Goal: Task Accomplishment & Management: Complete application form

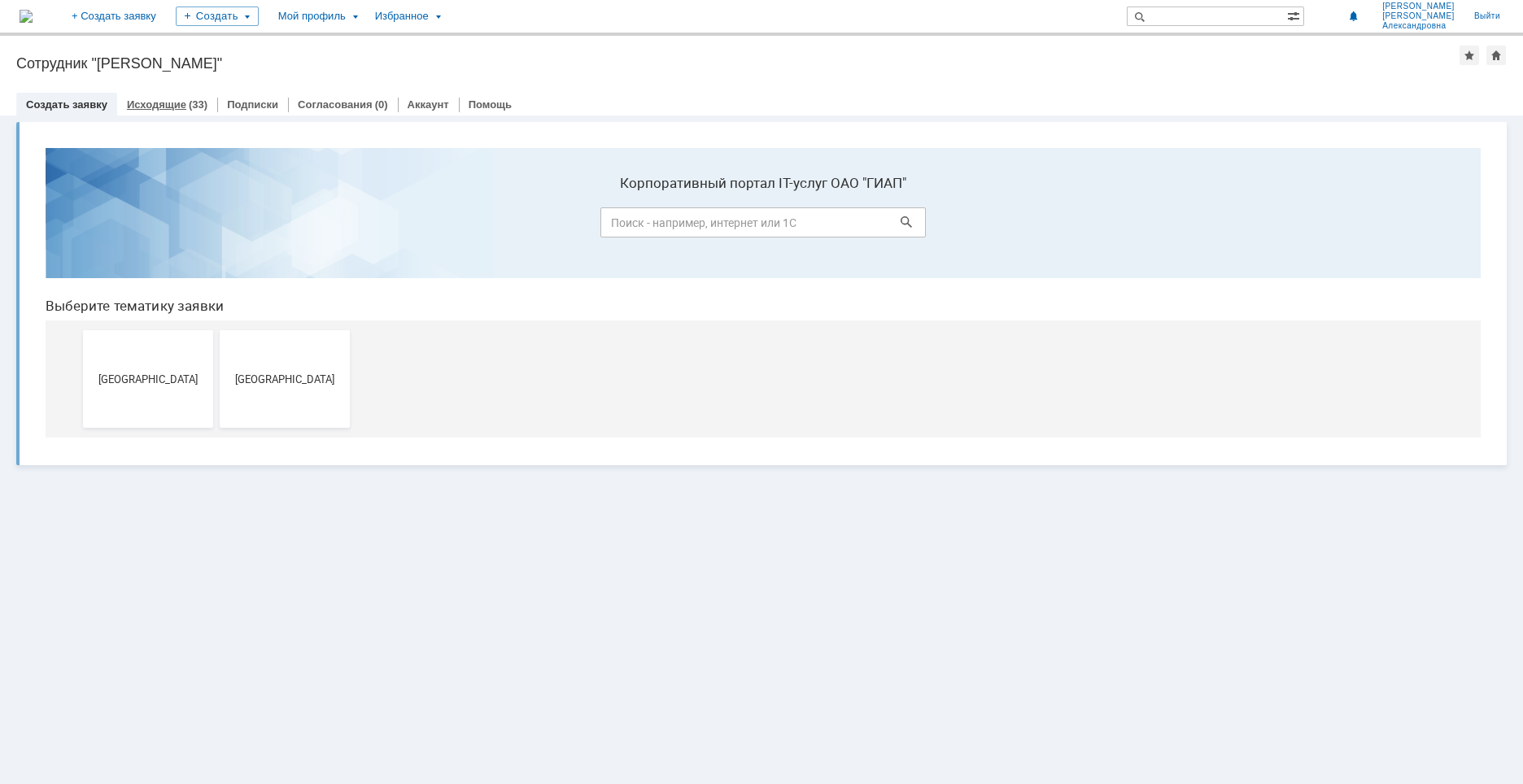
click at [159, 93] on div "Исходящие (33)" at bounding box center [167, 105] width 100 height 24
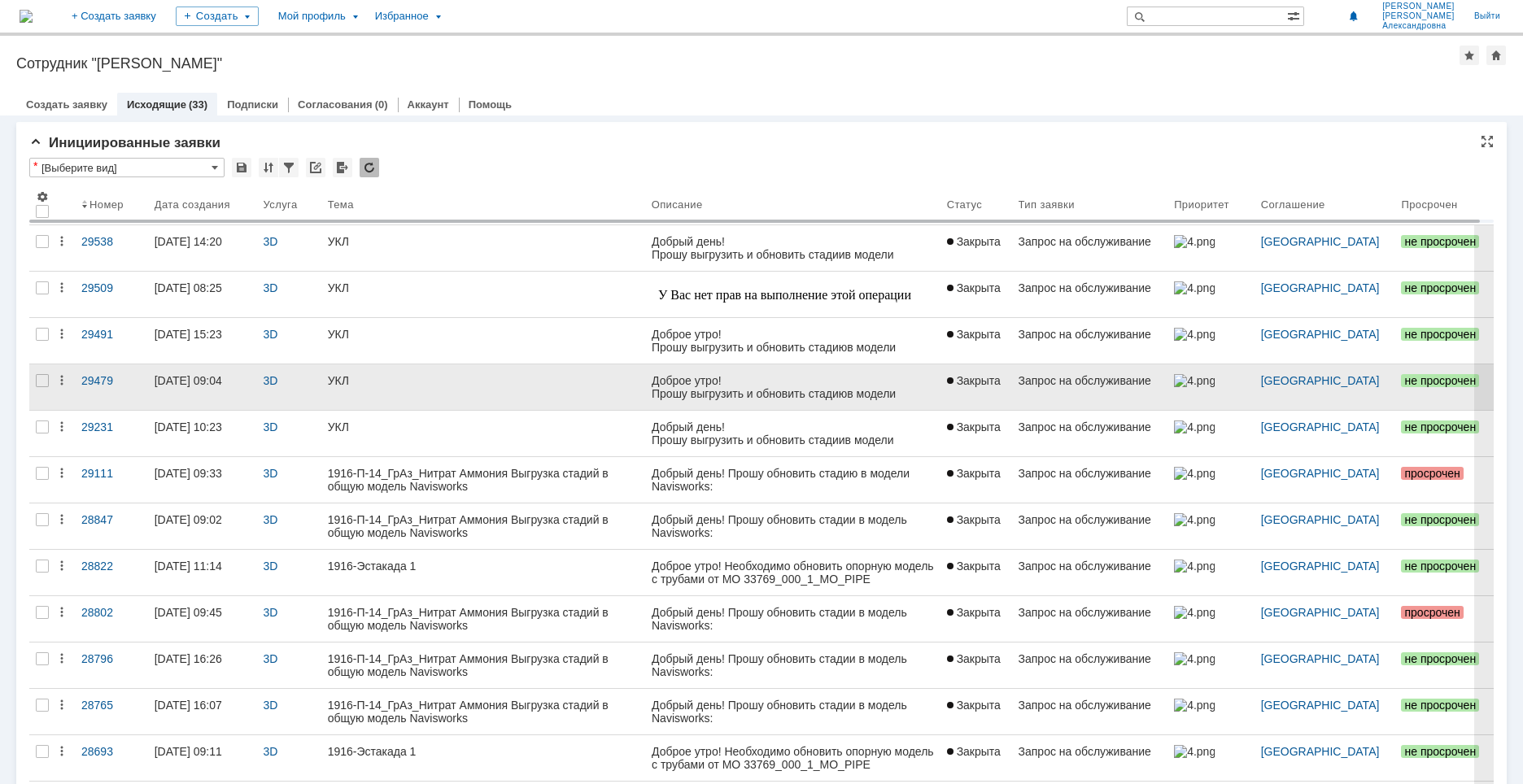
click at [618, 390] on link "УКЛ" at bounding box center [483, 388] width 324 height 45
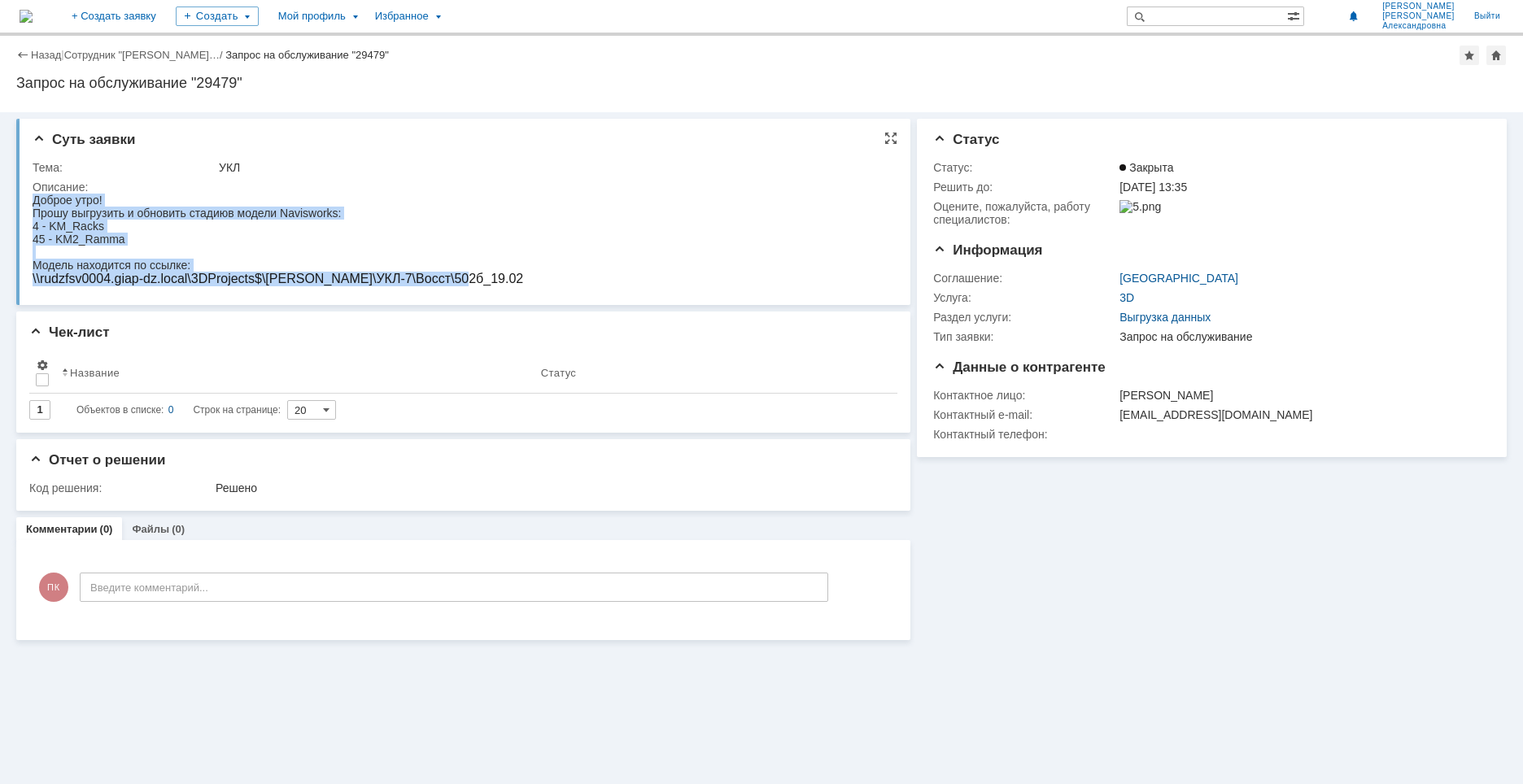
drag, startPoint x: 470, startPoint y: 281, endPoint x: 30, endPoint y: 198, distance: 447.8
click at [33, 198] on html "Доброе утро! Прошу выгрузить и обновить стадию в модели Navisworks: 4 - KM_Rack…" at bounding box center [461, 240] width 856 height 93
copy body "Доброе утро! Прошу выгрузить и обновить стадию в модели Navisworks: 4 - KM_Rack…"
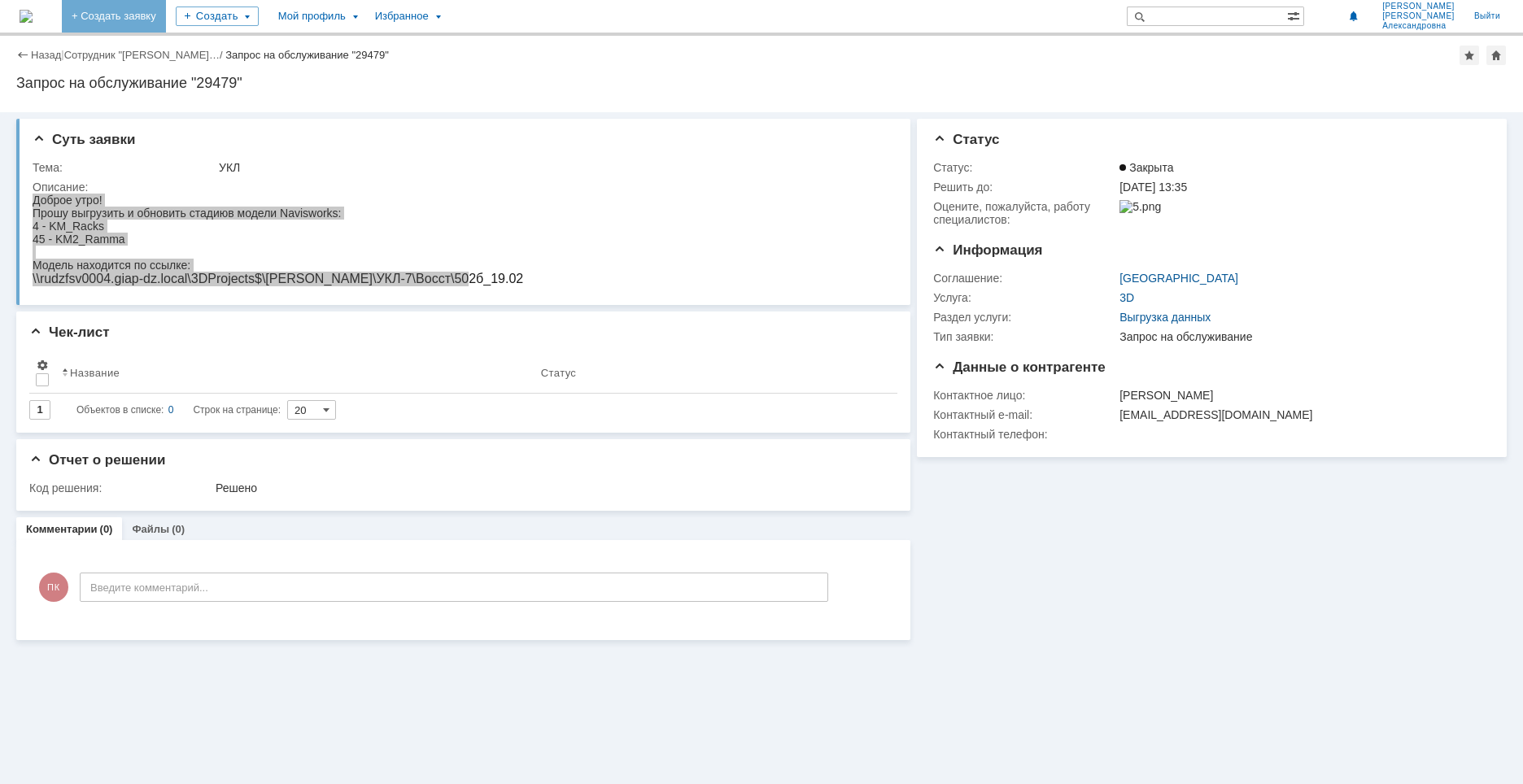
click at [166, 10] on link "+ Создать заявку" at bounding box center [114, 16] width 105 height 33
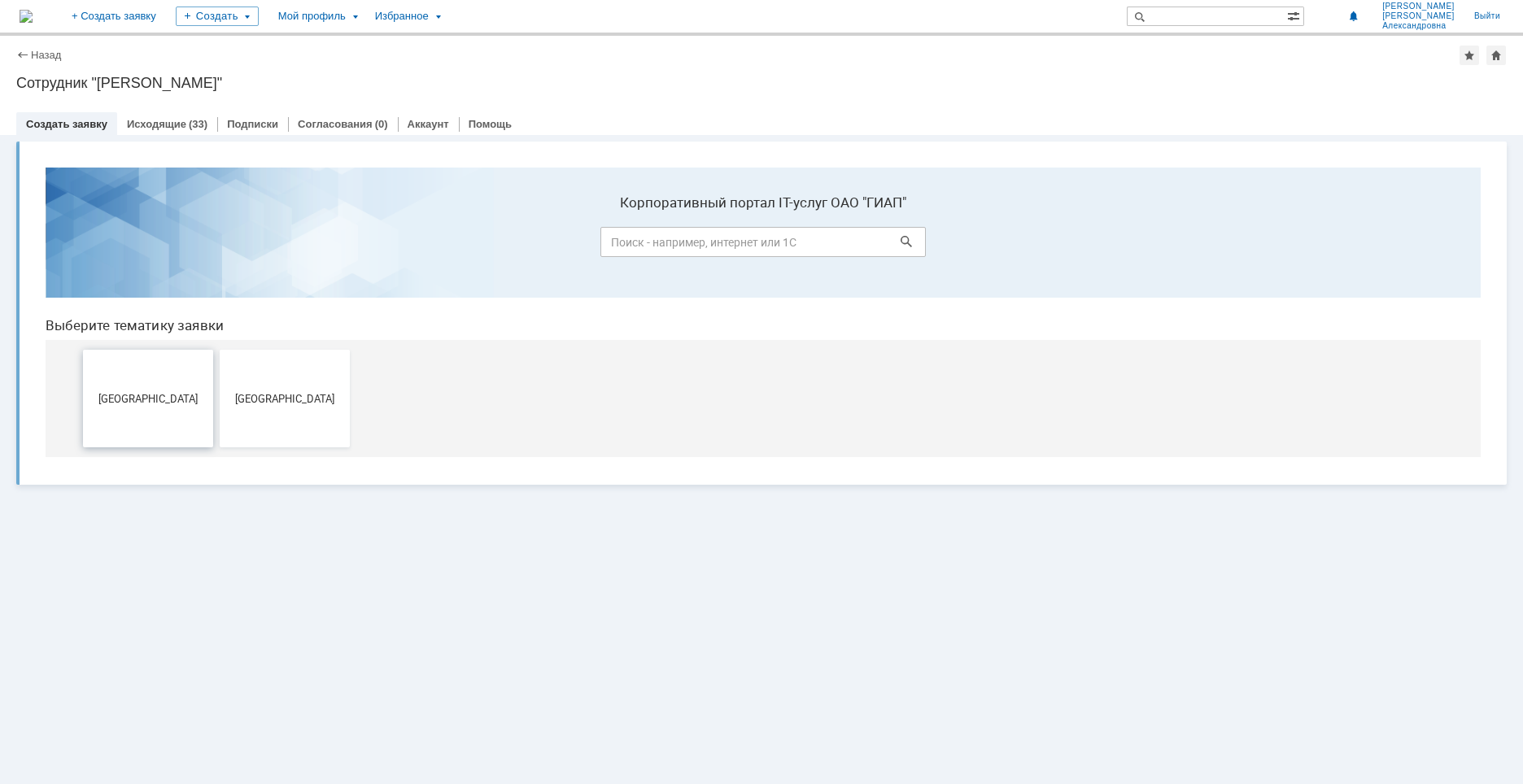
click at [133, 392] on span "[GEOGRAPHIC_DATA]" at bounding box center [148, 398] width 120 height 12
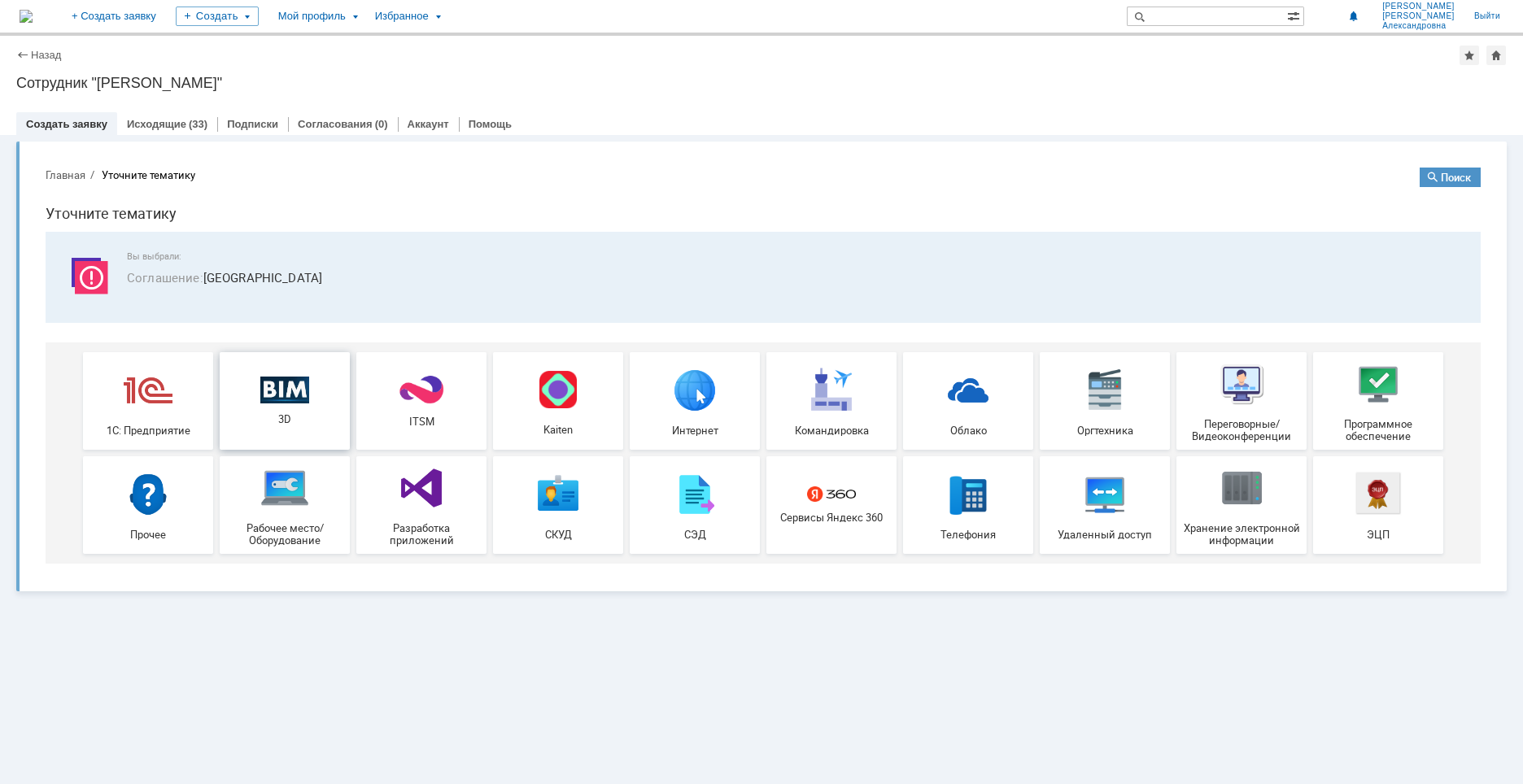
click at [288, 389] on img at bounding box center [284, 390] width 48 height 28
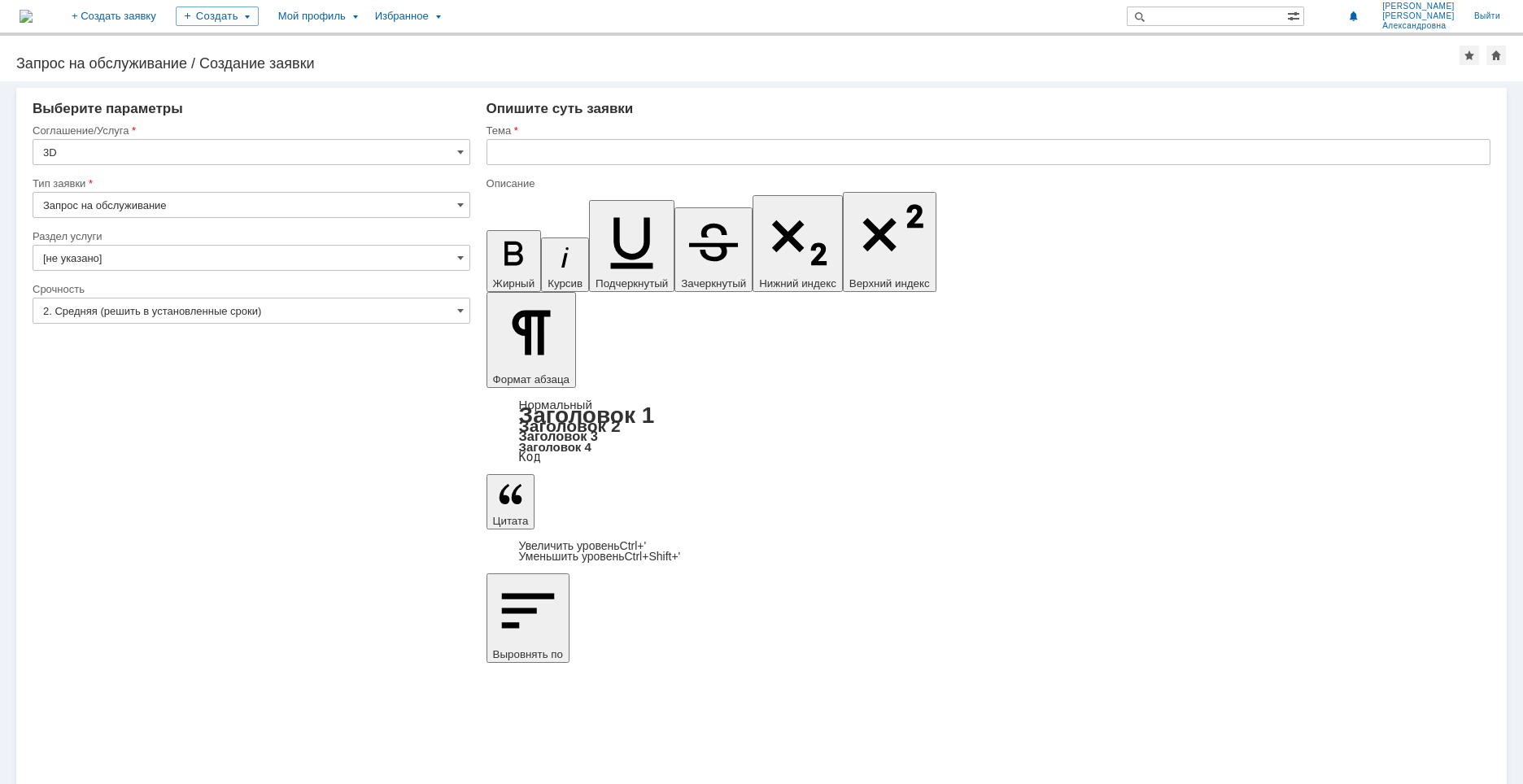
drag, startPoint x: 585, startPoint y: 5731, endPoint x: 478, endPoint y: 5727, distance: 107.1
click at [571, 159] on input "text" at bounding box center [988, 152] width 1004 height 26
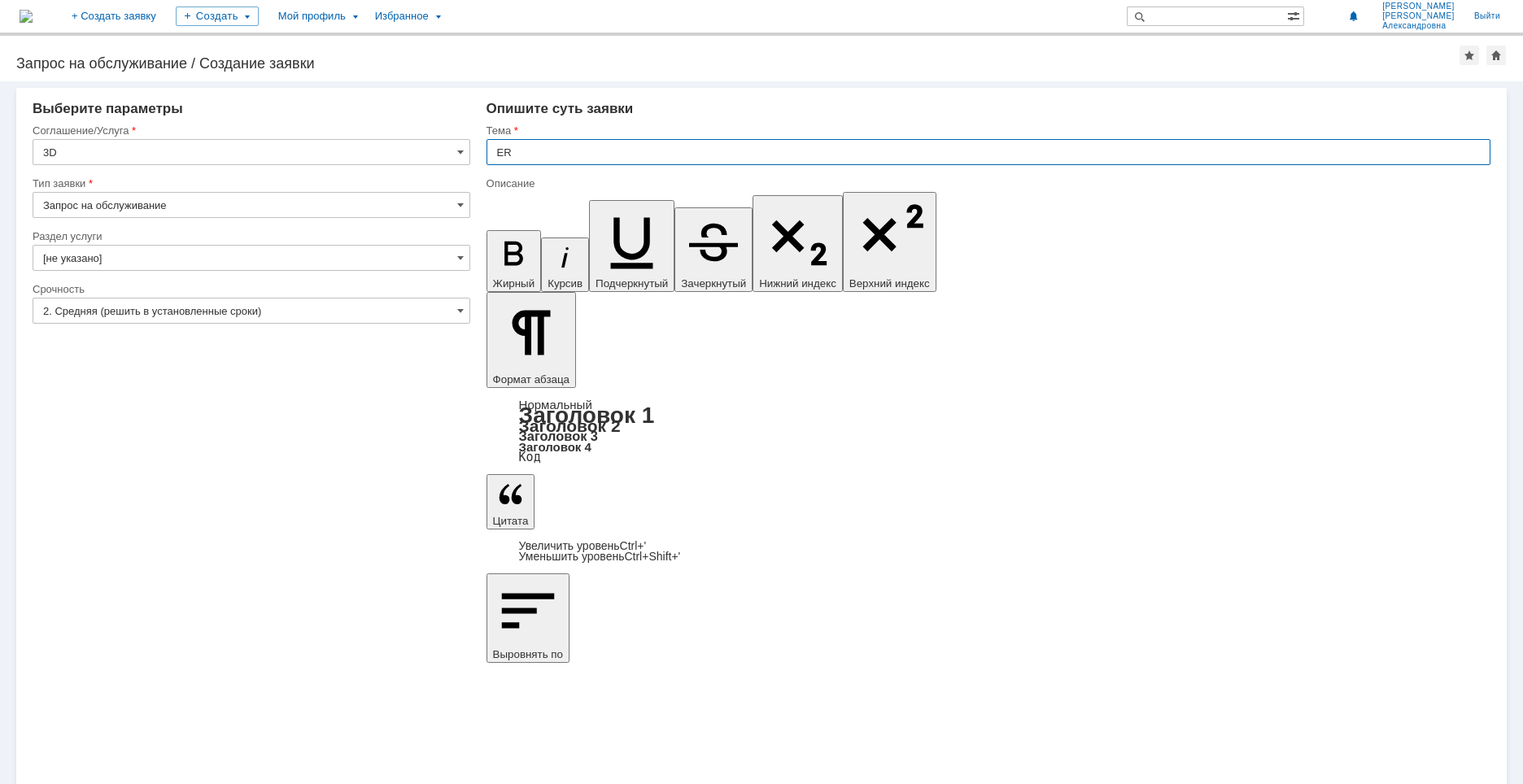
type input "E"
type input "УКЛ"
click at [195, 258] on input "[не указано]" at bounding box center [252, 257] width 438 height 26
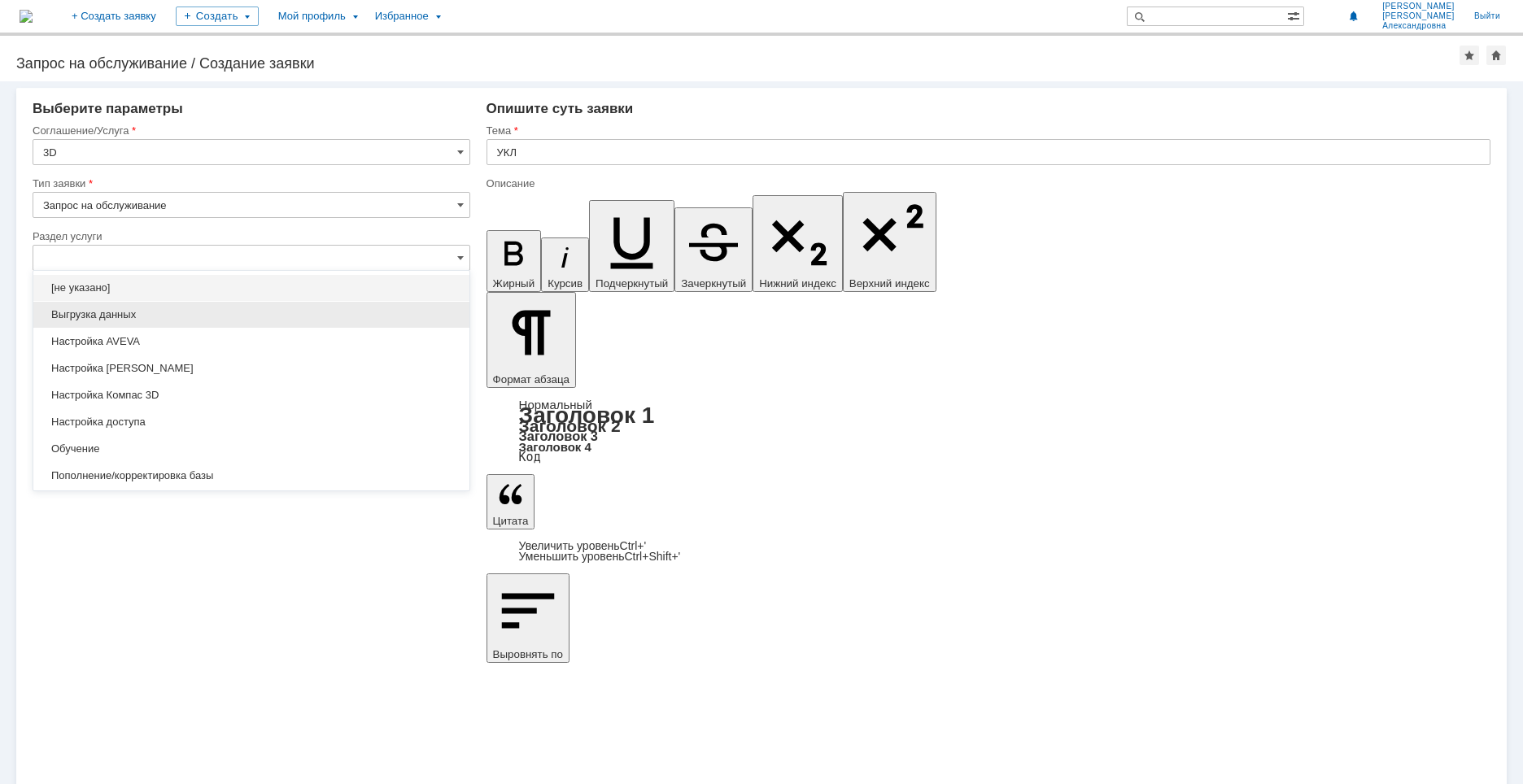
click at [157, 315] on span "Выгрузка данных" at bounding box center [252, 315] width 416 height 13
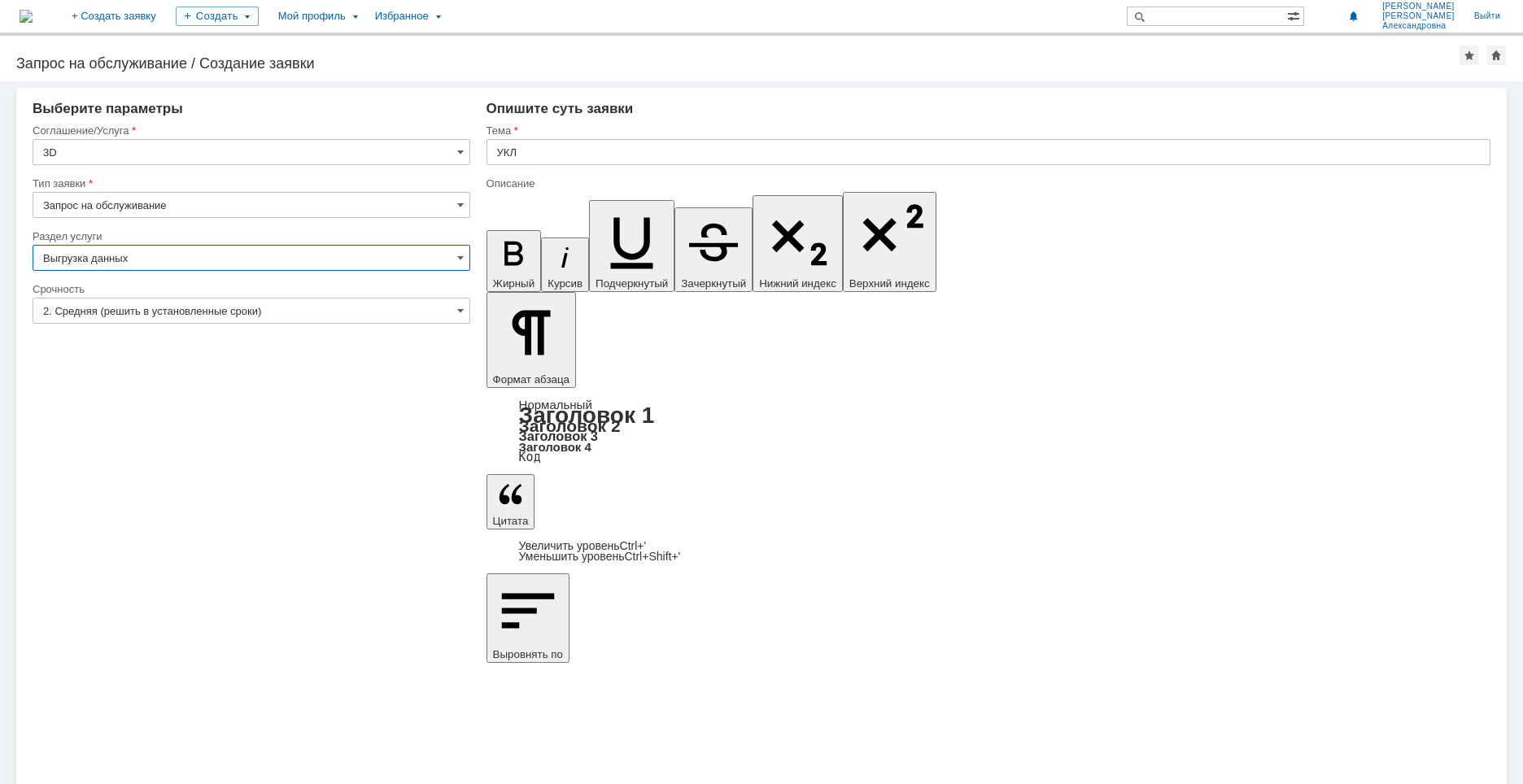
click at [142, 315] on input "2. Средняя (решить в установленные сроки)" at bounding box center [252, 311] width 438 height 26
type input "Выгрузка данных"
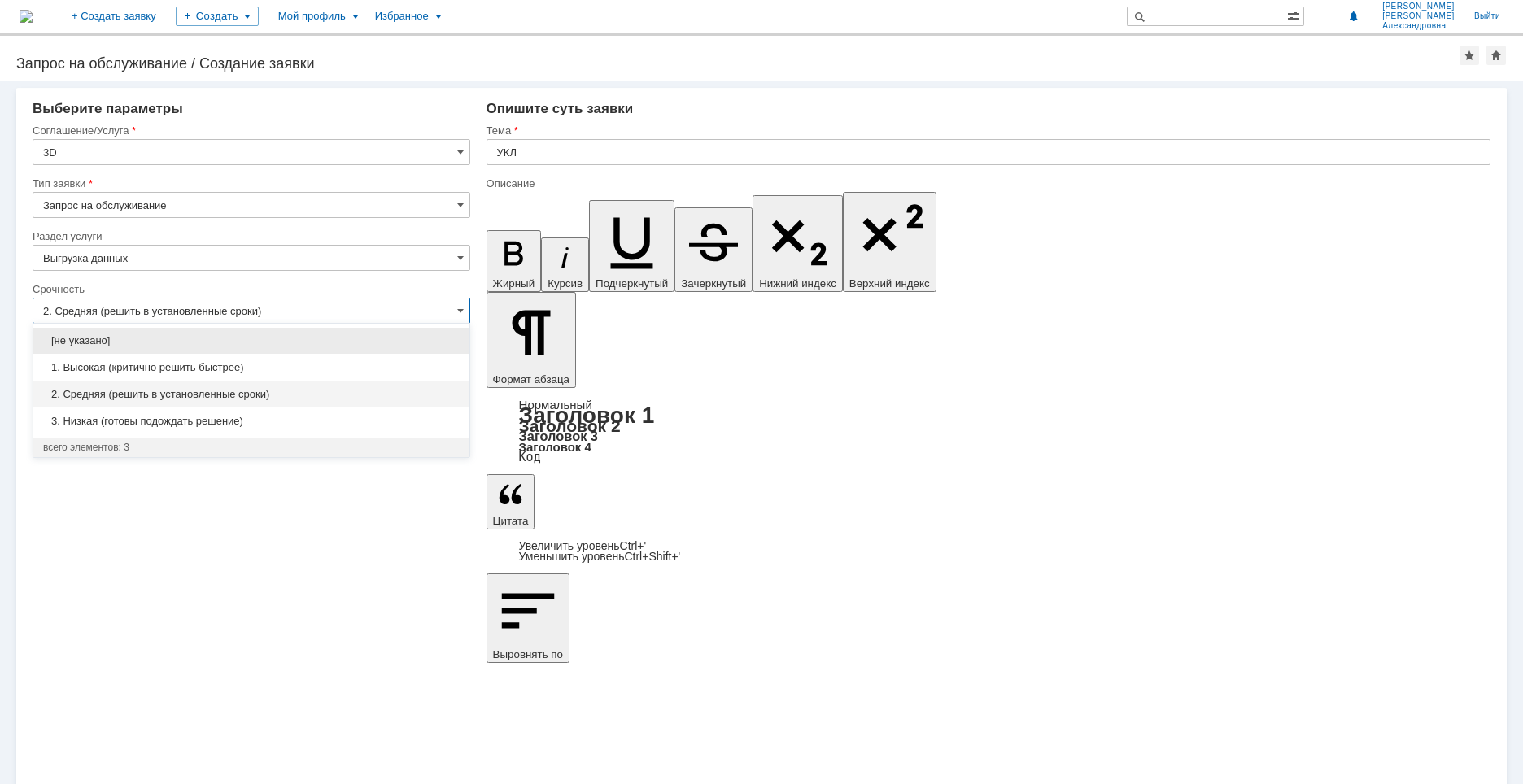
click at [127, 342] on span "[не указано]" at bounding box center [252, 340] width 416 height 13
type input "[не указано]"
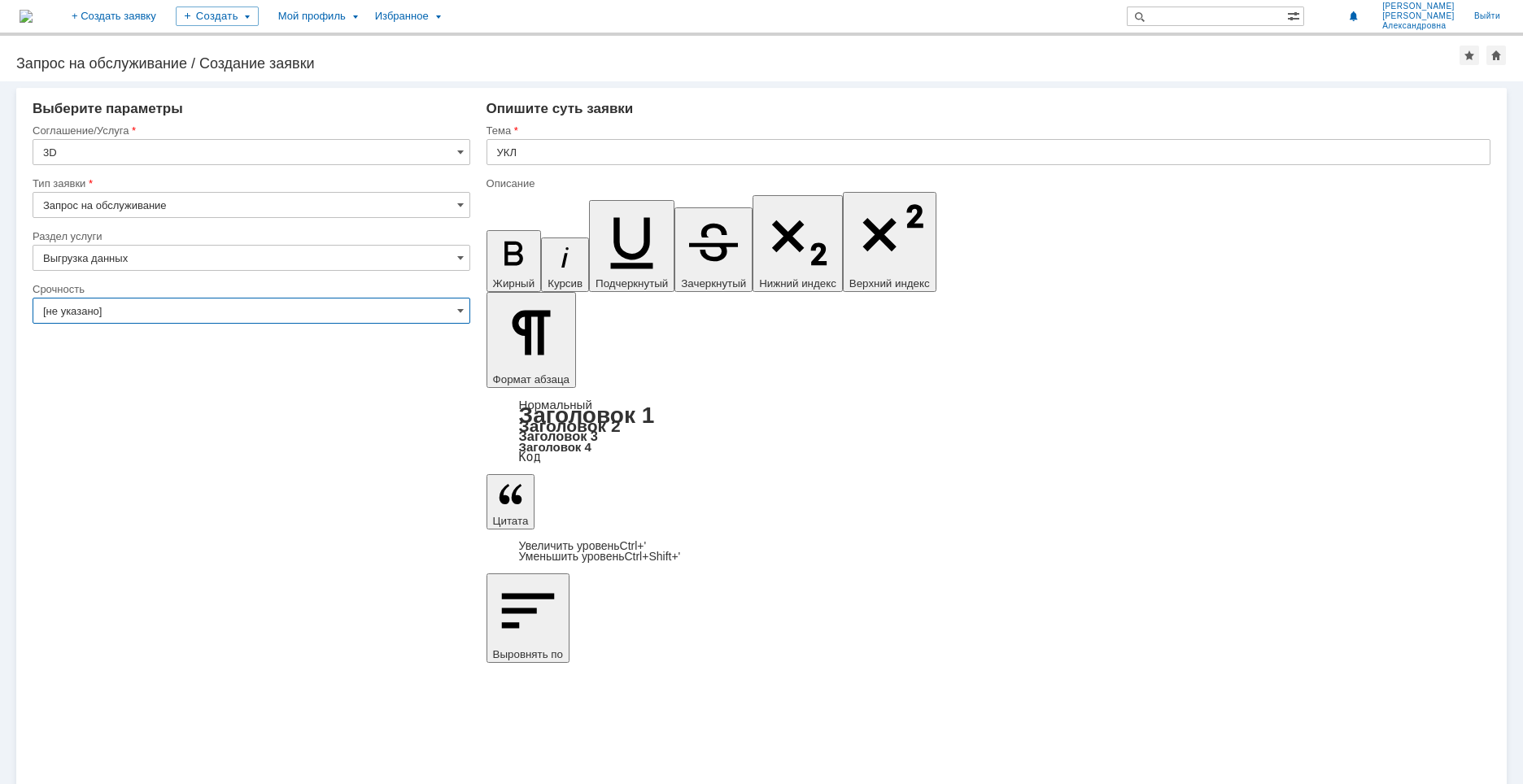
click at [136, 309] on input "[не указано]" at bounding box center [252, 311] width 438 height 26
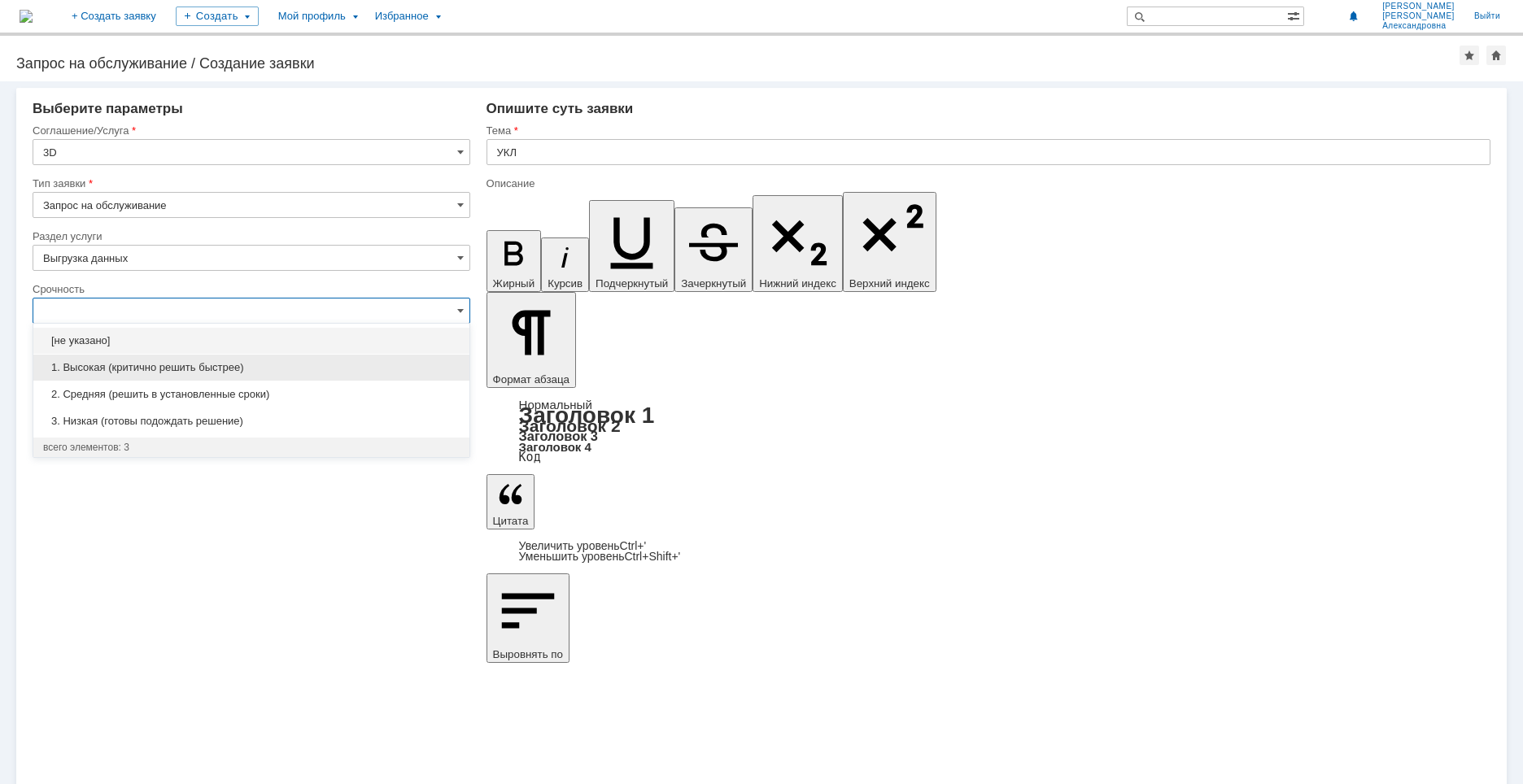
click at [132, 360] on div "1. Высокая (критично решить быстрее)" at bounding box center [252, 368] width 436 height 26
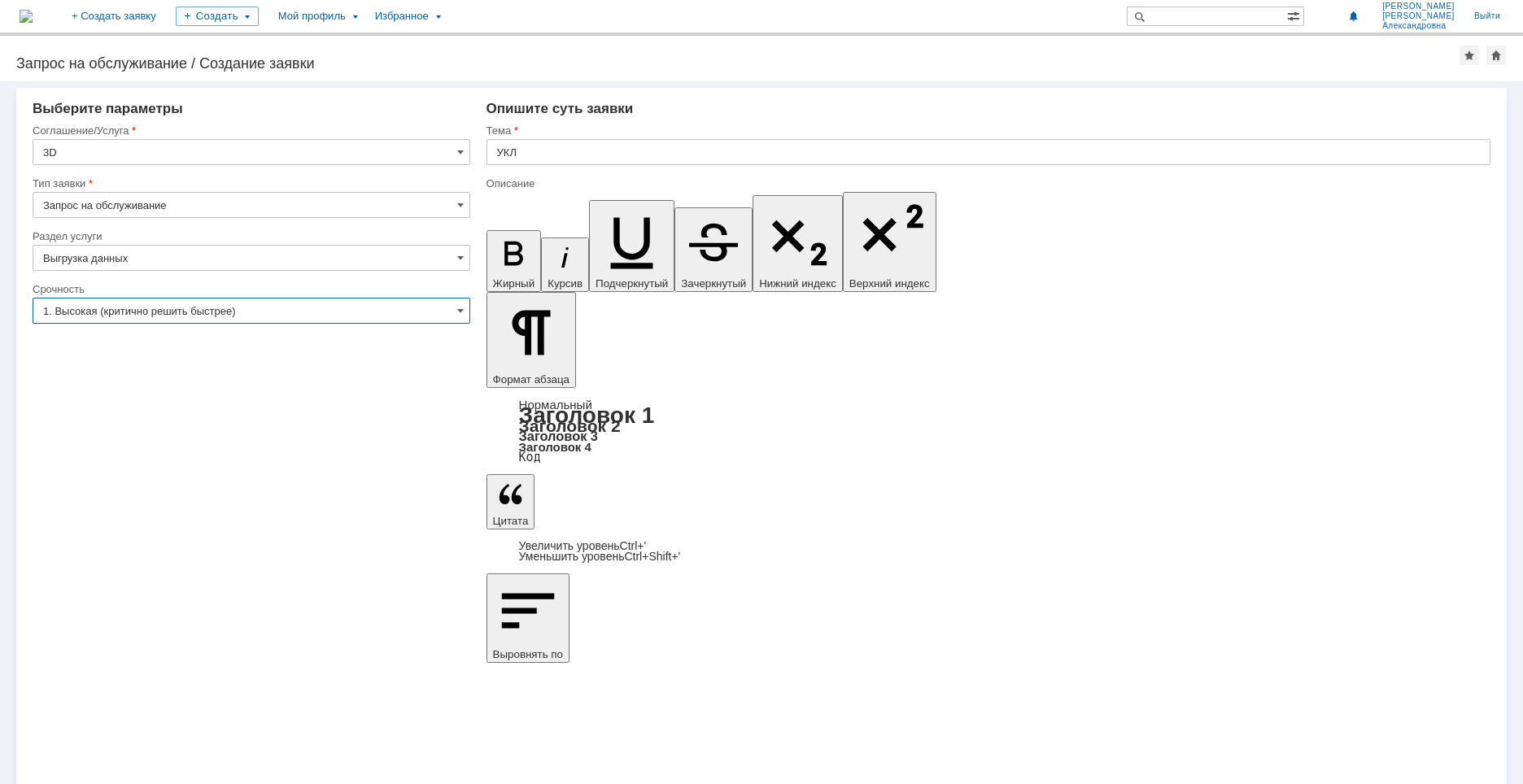
type input "1. Высокая (критично решить быстрее)"
click at [625, 514] on div "Внимание! Выберите параметры Соглашение/Услуга 3D Тип заявки Запрос на обслужив…" at bounding box center [762, 432] width 1523 height 703
